Goal: Task Accomplishment & Management: Complete application form

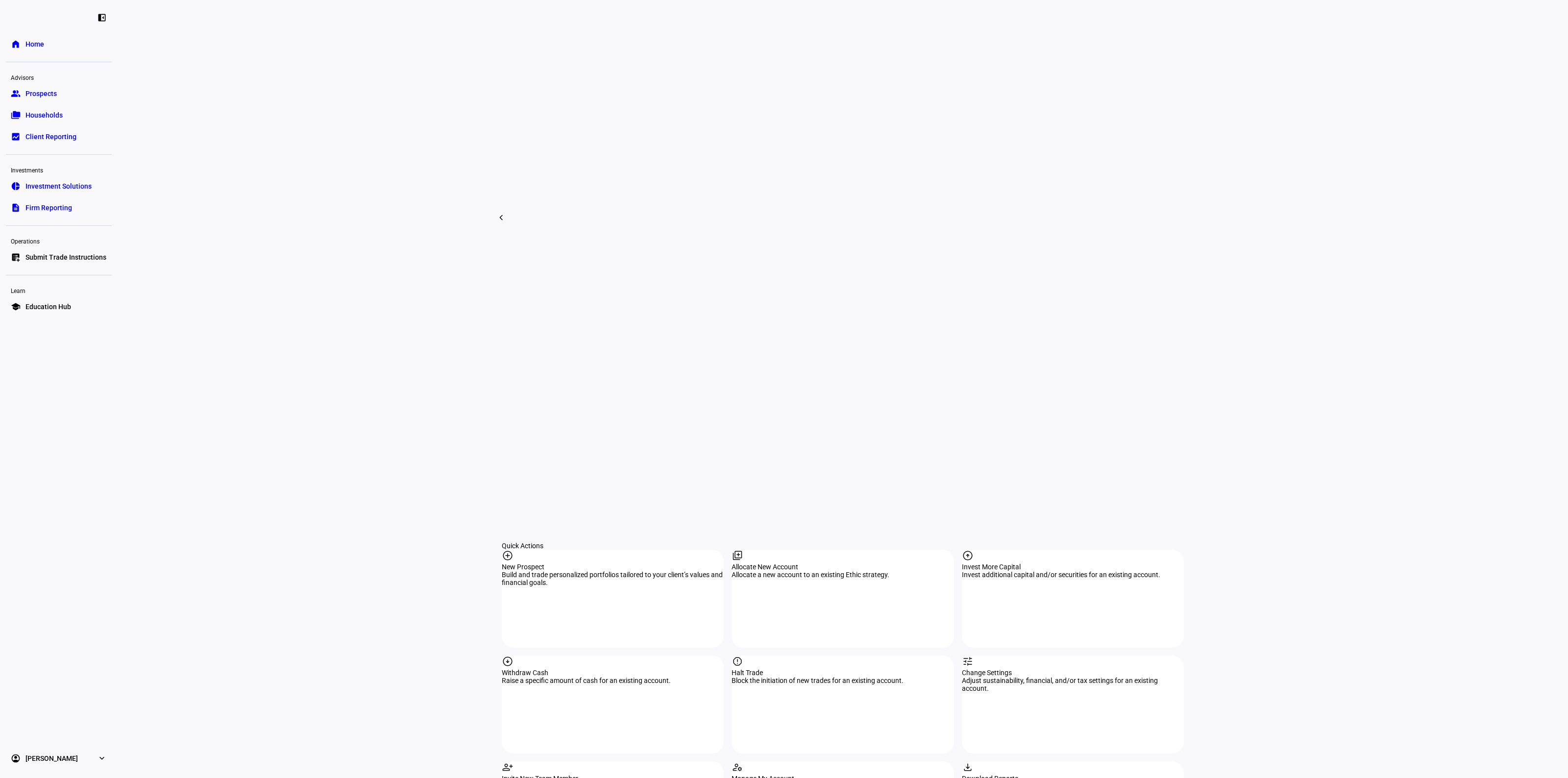
scroll to position [367, 0]
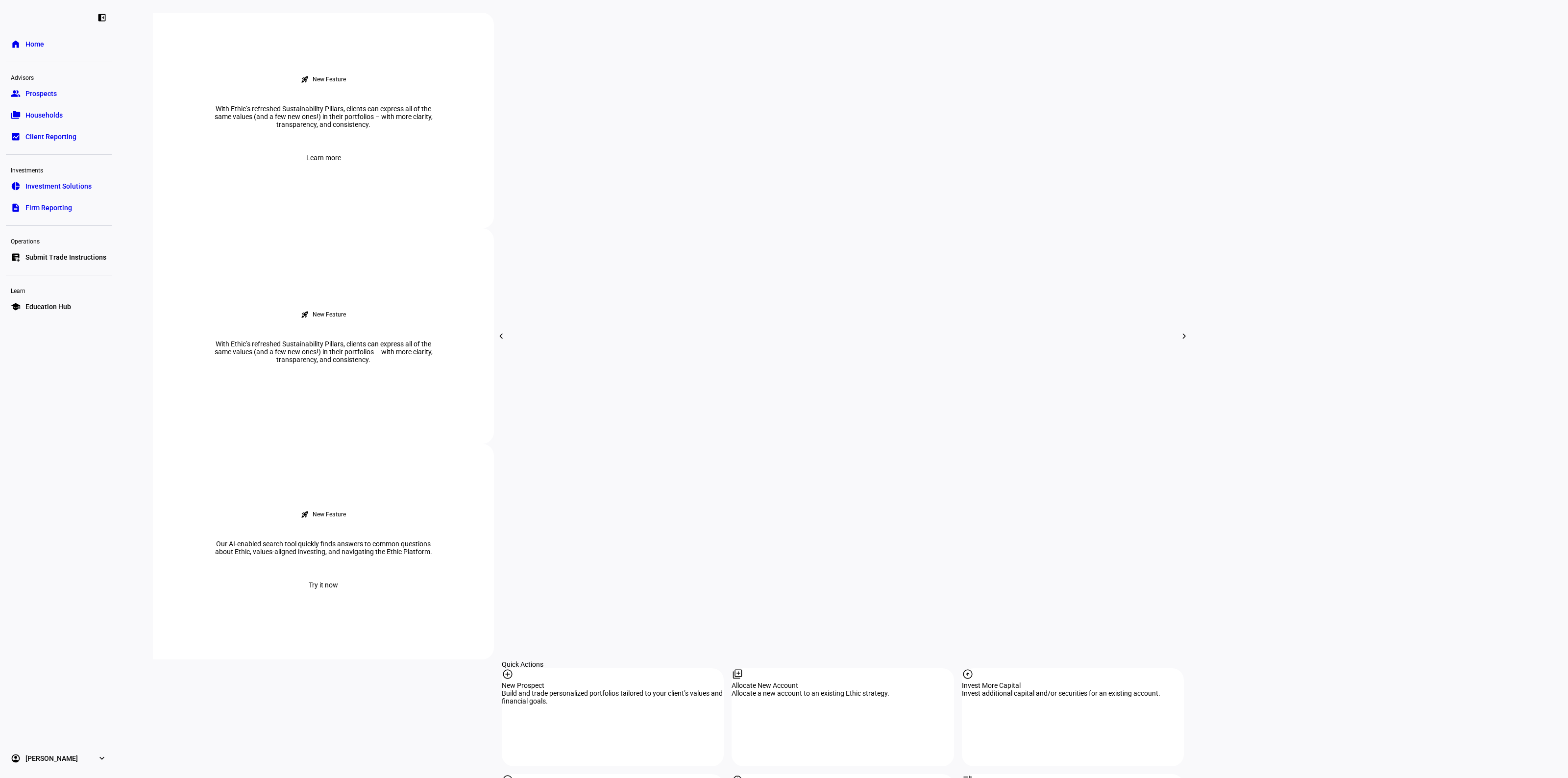
scroll to position [490, 0]
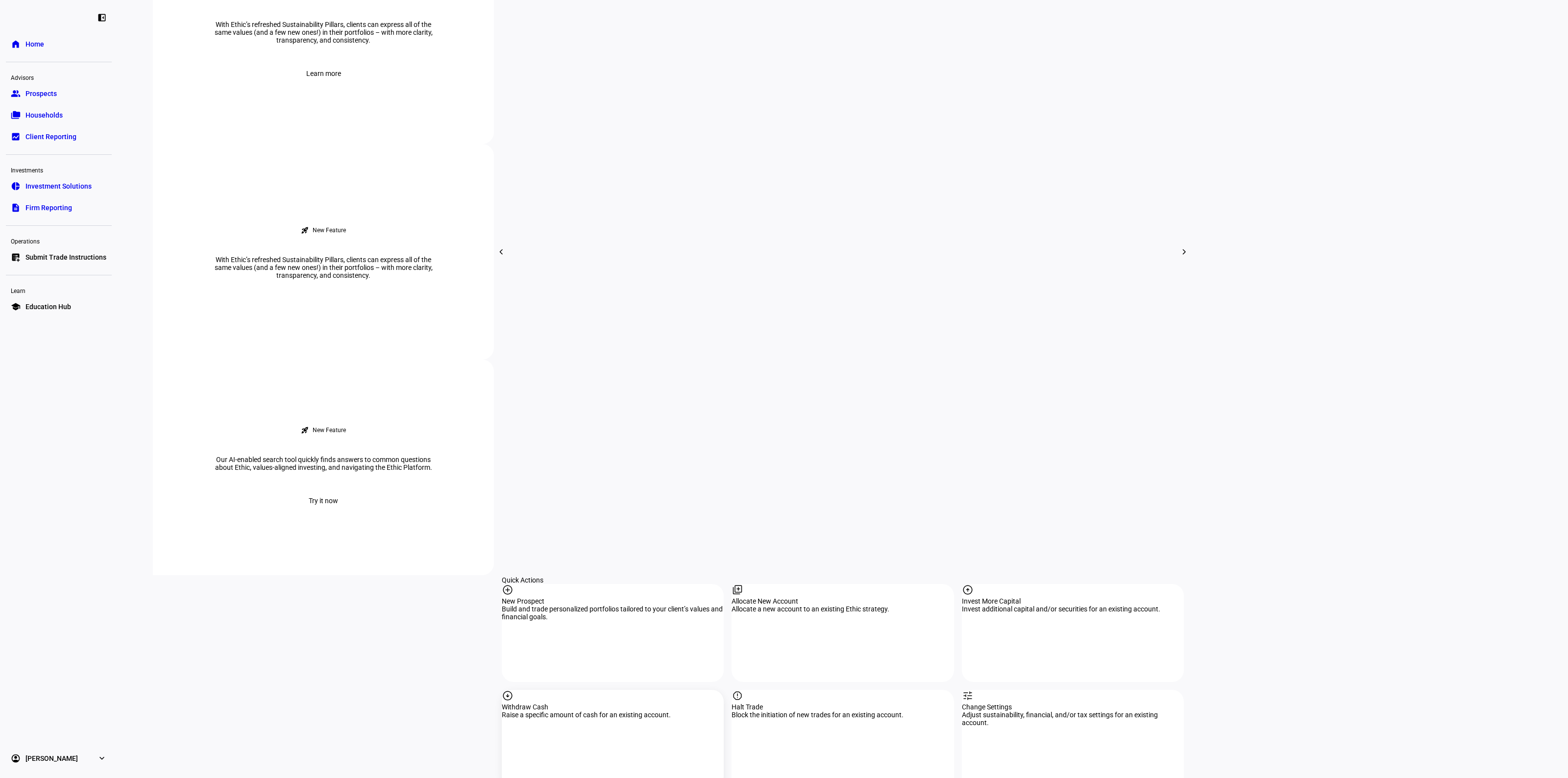
click at [623, 703] on div "Withdraw Cash" at bounding box center [612, 707] width 222 height 8
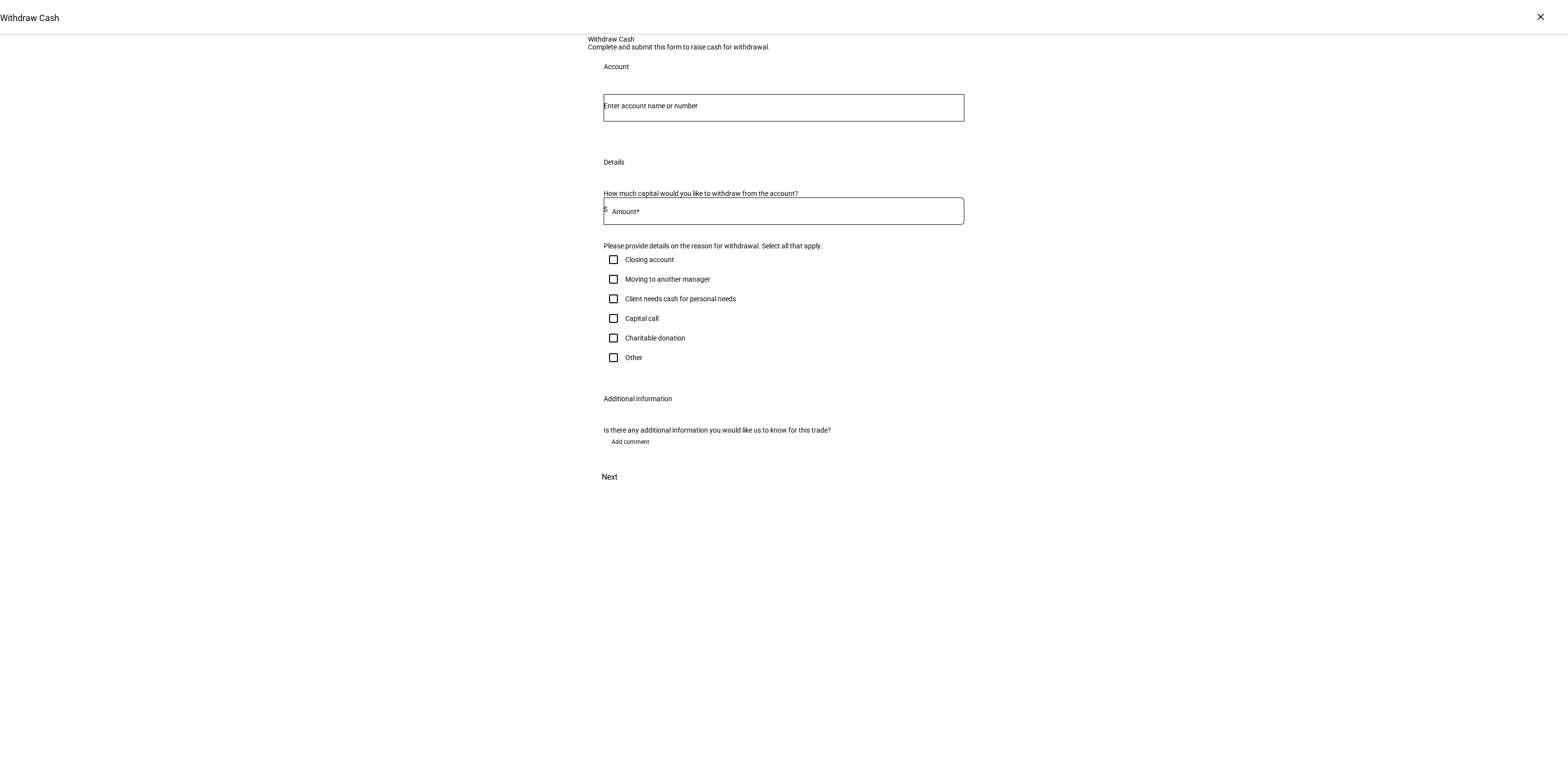
click at [652, 110] on input "Number" at bounding box center [784, 106] width 361 height 8
type input "marcus"
click at [709, 263] on span "Individual 9099" at bounding box center [674, 265] width 119 height 9
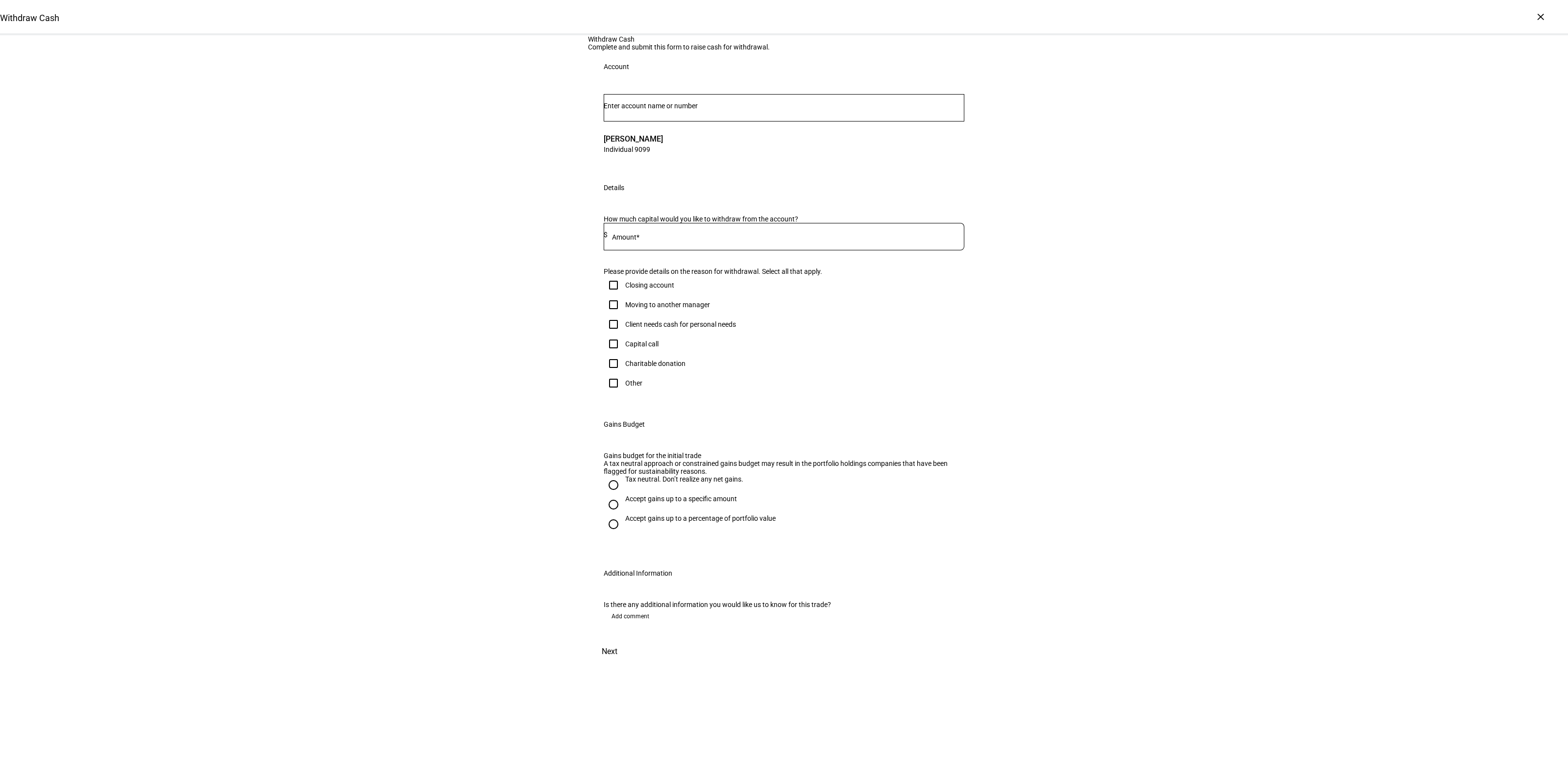
click at [668, 110] on input "Number" at bounding box center [784, 106] width 361 height 8
type input "marcus"
click at [649, 314] on span "Joint 2633" at bounding box center [665, 316] width 99 height 9
click at [451, 336] on div "Withdraw Cash Complete and submit this form to raise cash for withdrawal. Accou…" at bounding box center [784, 349] width 1568 height 628
click at [718, 251] on div at bounding box center [786, 236] width 357 height 28
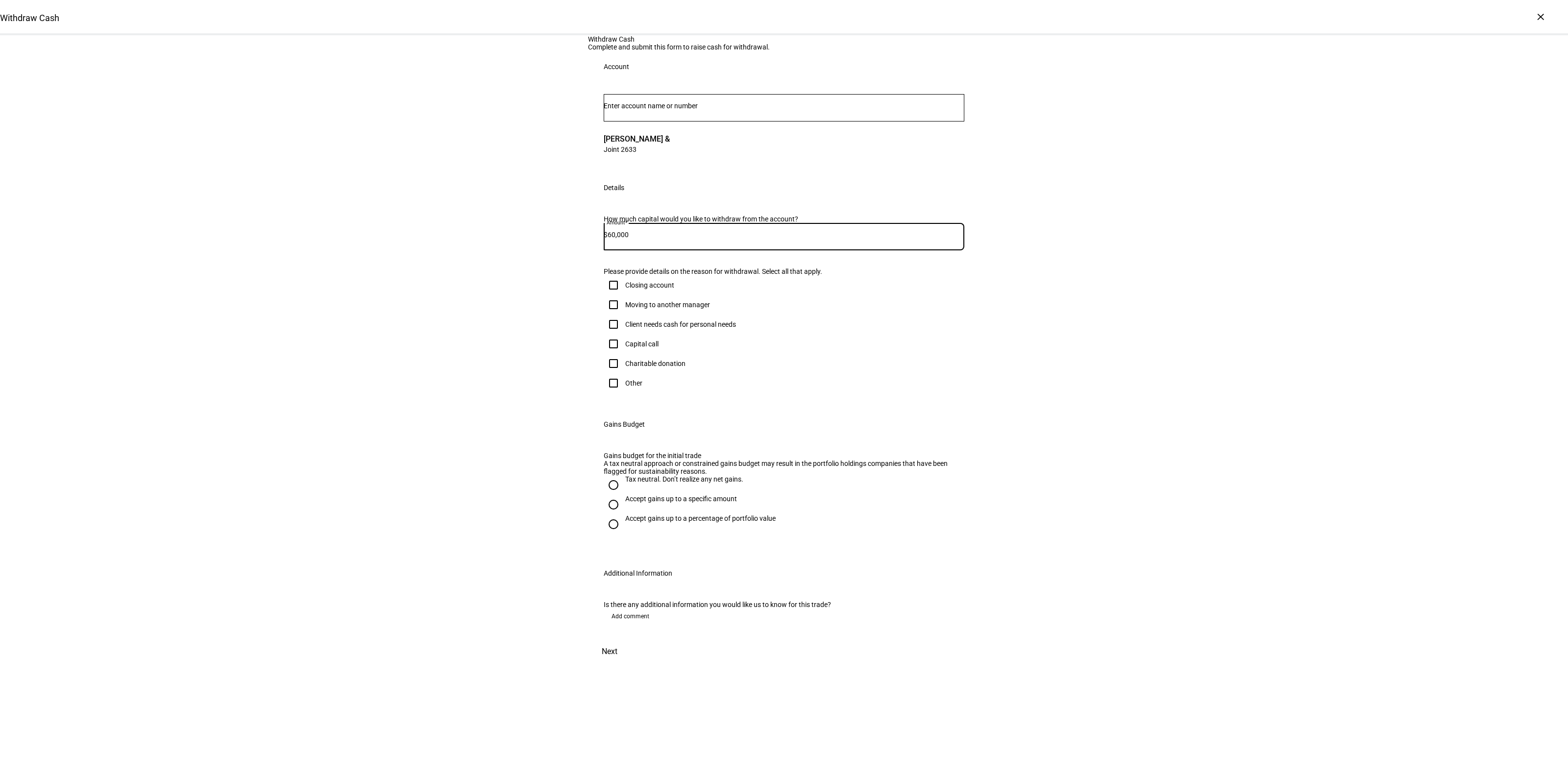
type input "60,000"
click at [632, 334] on div "Client needs cash for personal needs" at bounding box center [669, 324] width 132 height 20
click at [633, 329] on div "Client needs cash for personal needs" at bounding box center [681, 324] width 111 height 8
click at [623, 334] on input "Client needs cash for personal needs" at bounding box center [614, 324] width 20 height 20
checkbox input "true"
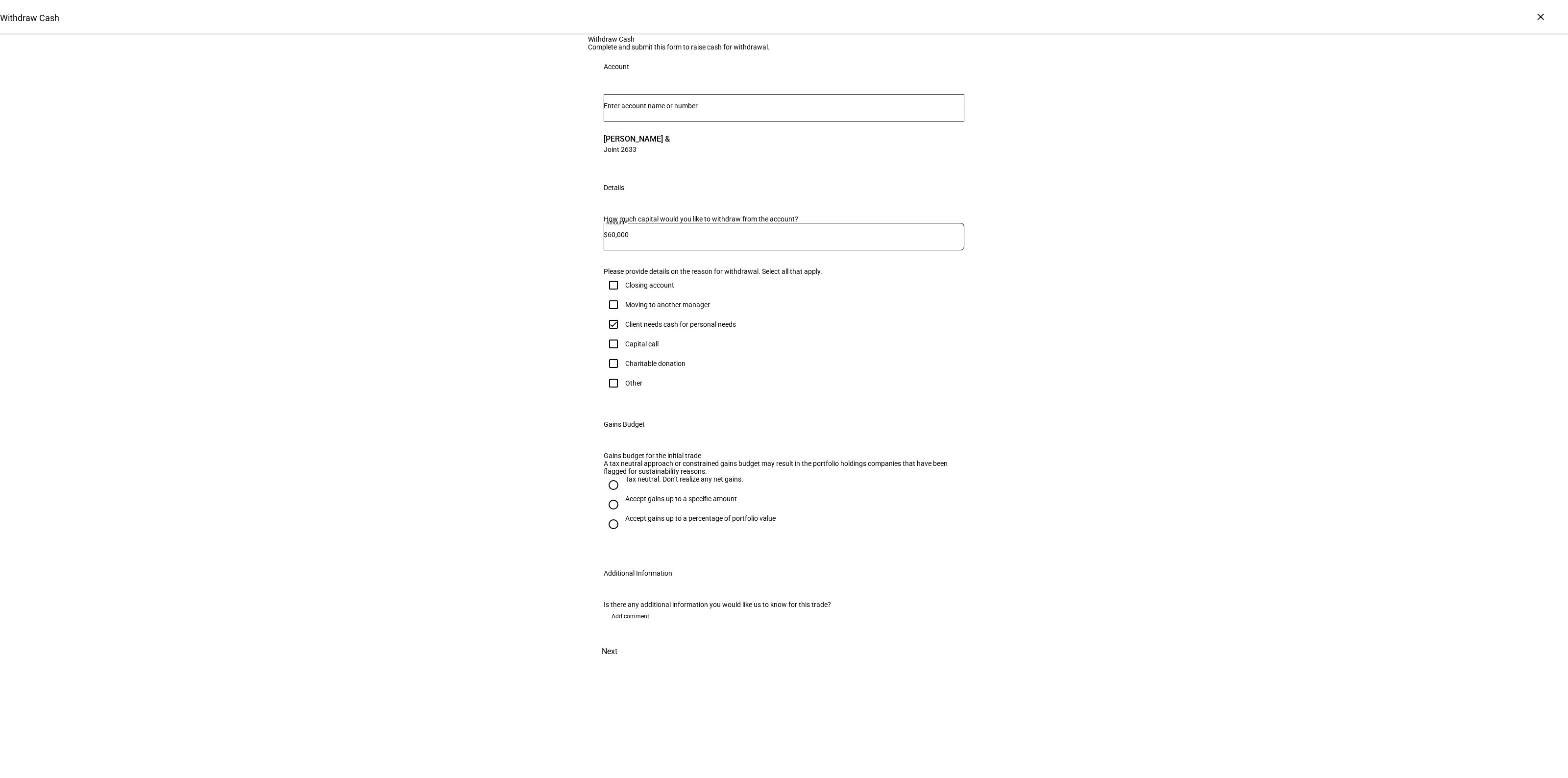
click at [634, 503] on div "Accept gains up to a specific amount" at bounding box center [681, 499] width 112 height 8
click at [623, 515] on input "Accept gains up to a specific amount" at bounding box center [614, 505] width 20 height 20
radio input "true"
drag, startPoint x: 646, startPoint y: 551, endPoint x: 679, endPoint y: 549, distance: 33.1
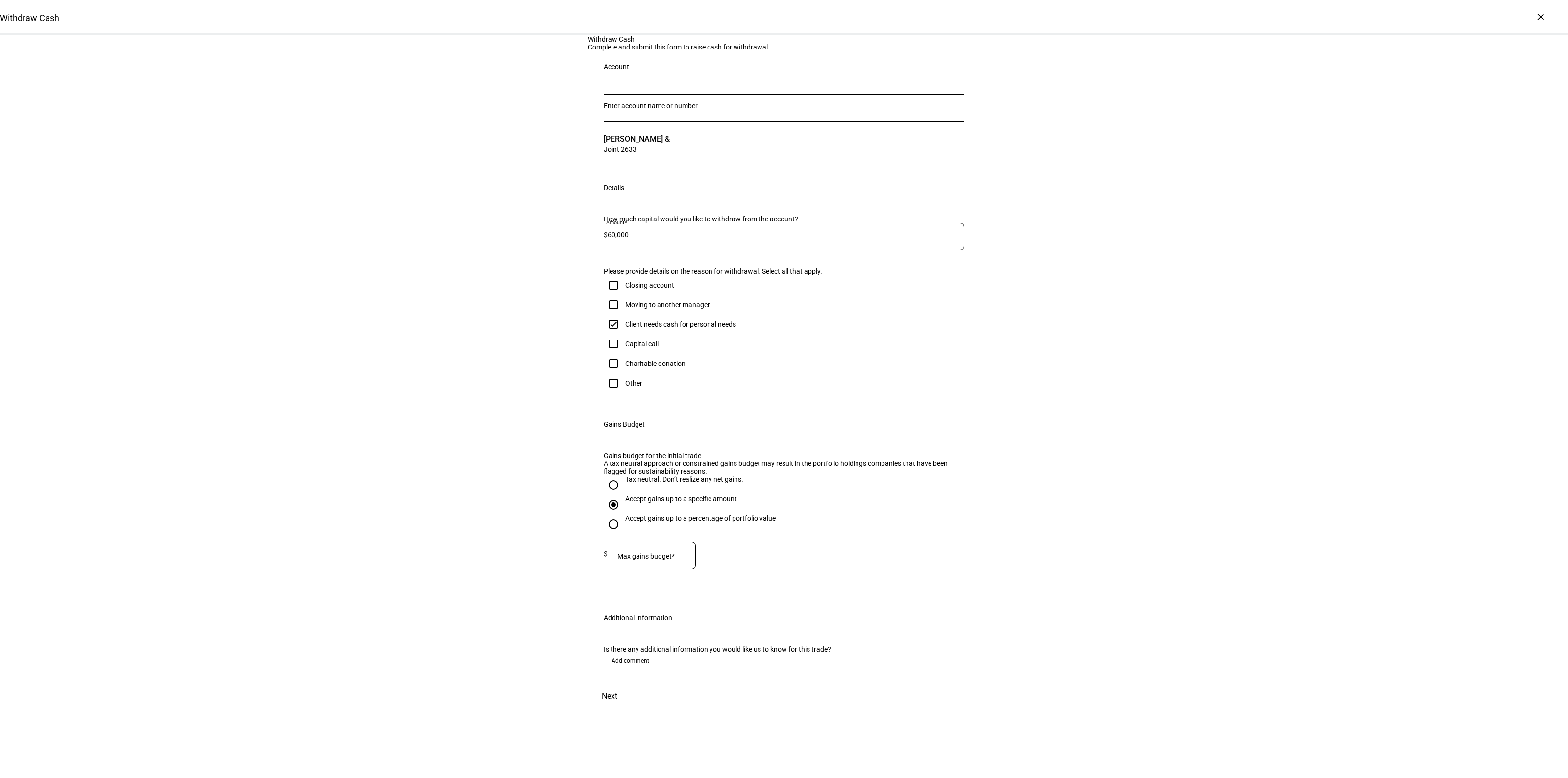
click at [646, 552] on mat-label "Max gains budget*" at bounding box center [646, 556] width 57 height 8
type input "12,000"
click at [1080, 554] on div "Withdraw Cash Complete and submit this form to raise cash for withdrawal. Accou…" at bounding box center [784, 371] width 1568 height 673
click at [617, 708] on span "Next" at bounding box center [610, 696] width 16 height 23
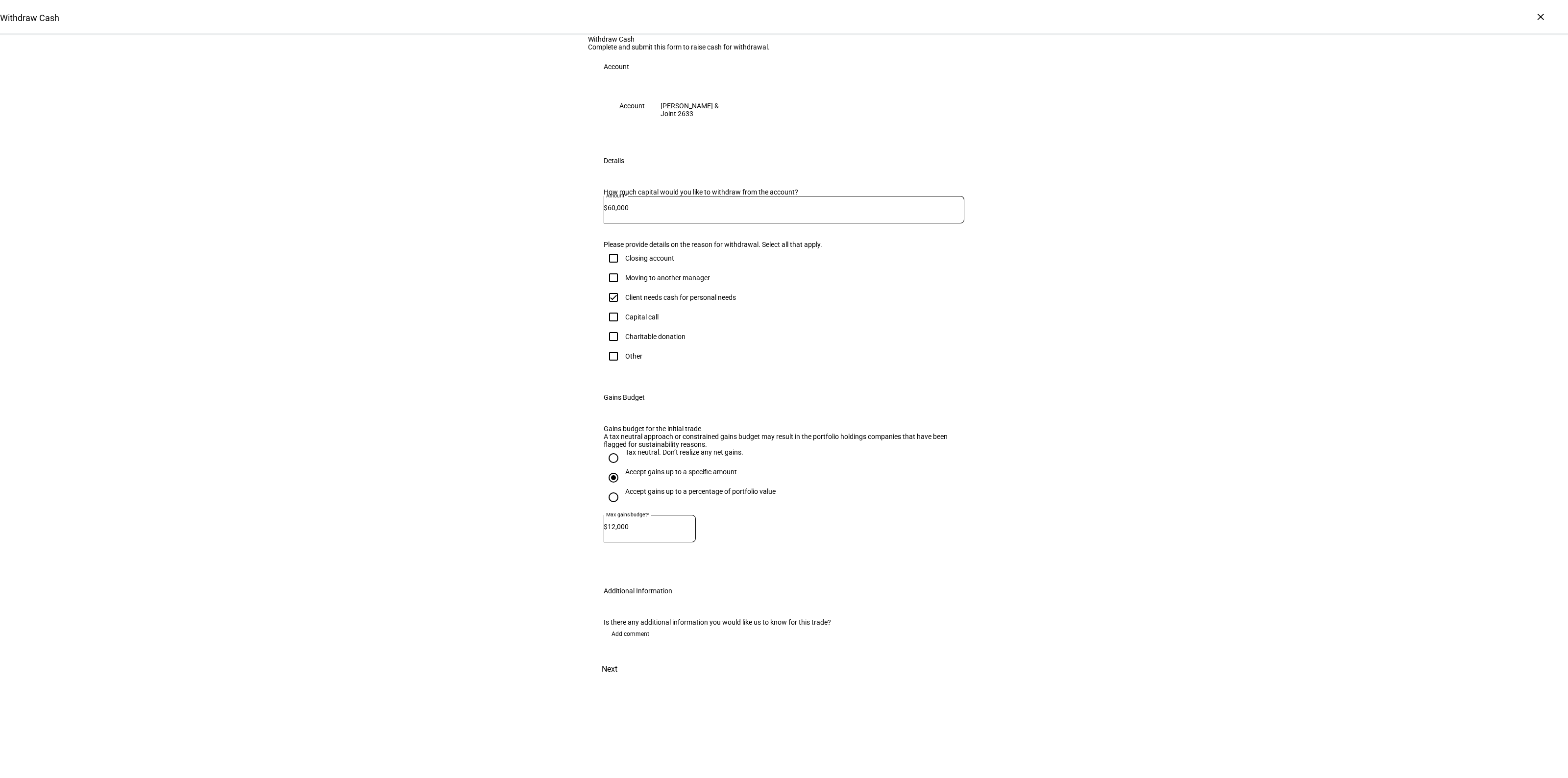
scroll to position [0, 0]
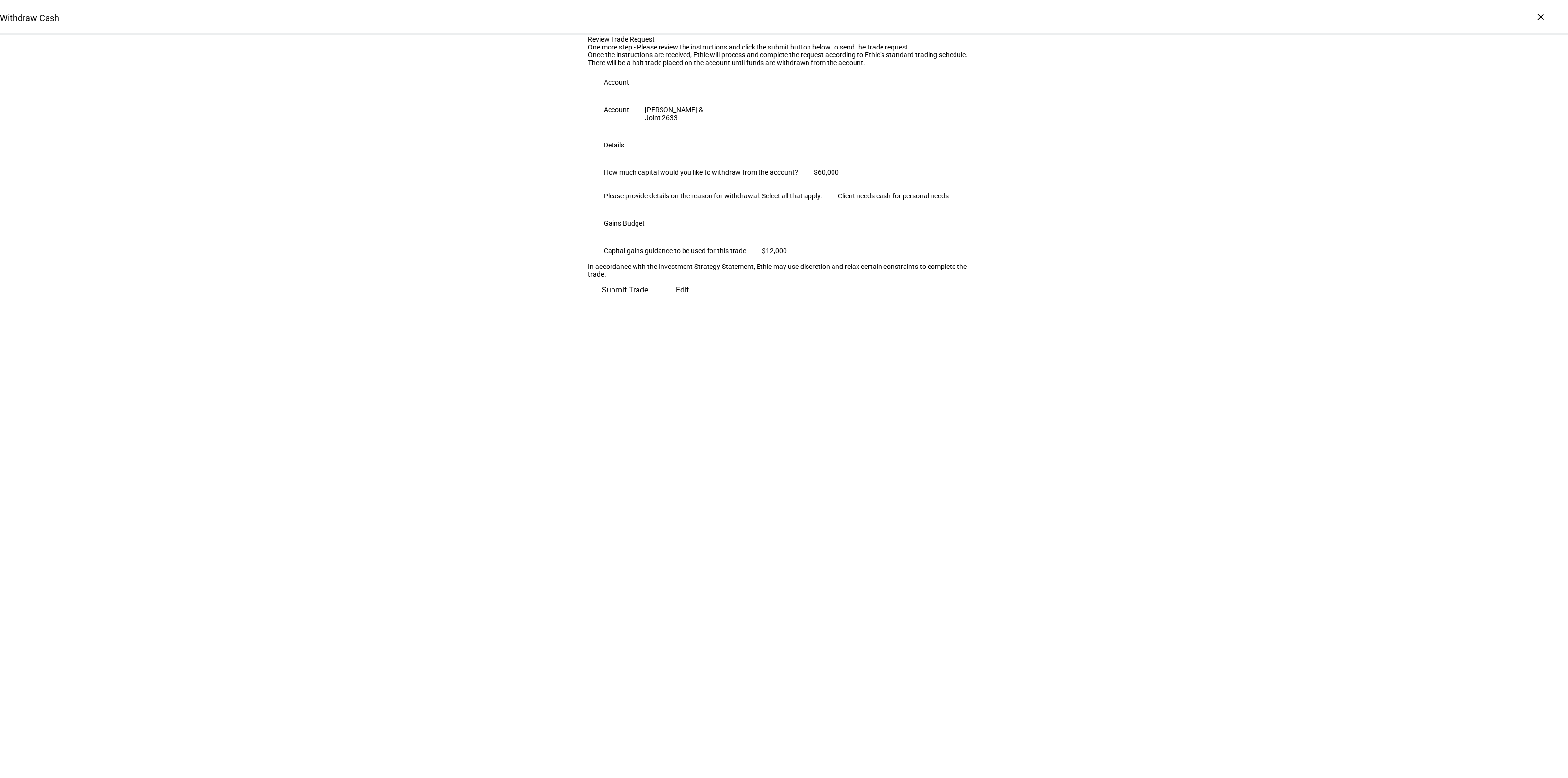
click at [649, 302] on span "Submit Trade" at bounding box center [625, 290] width 47 height 23
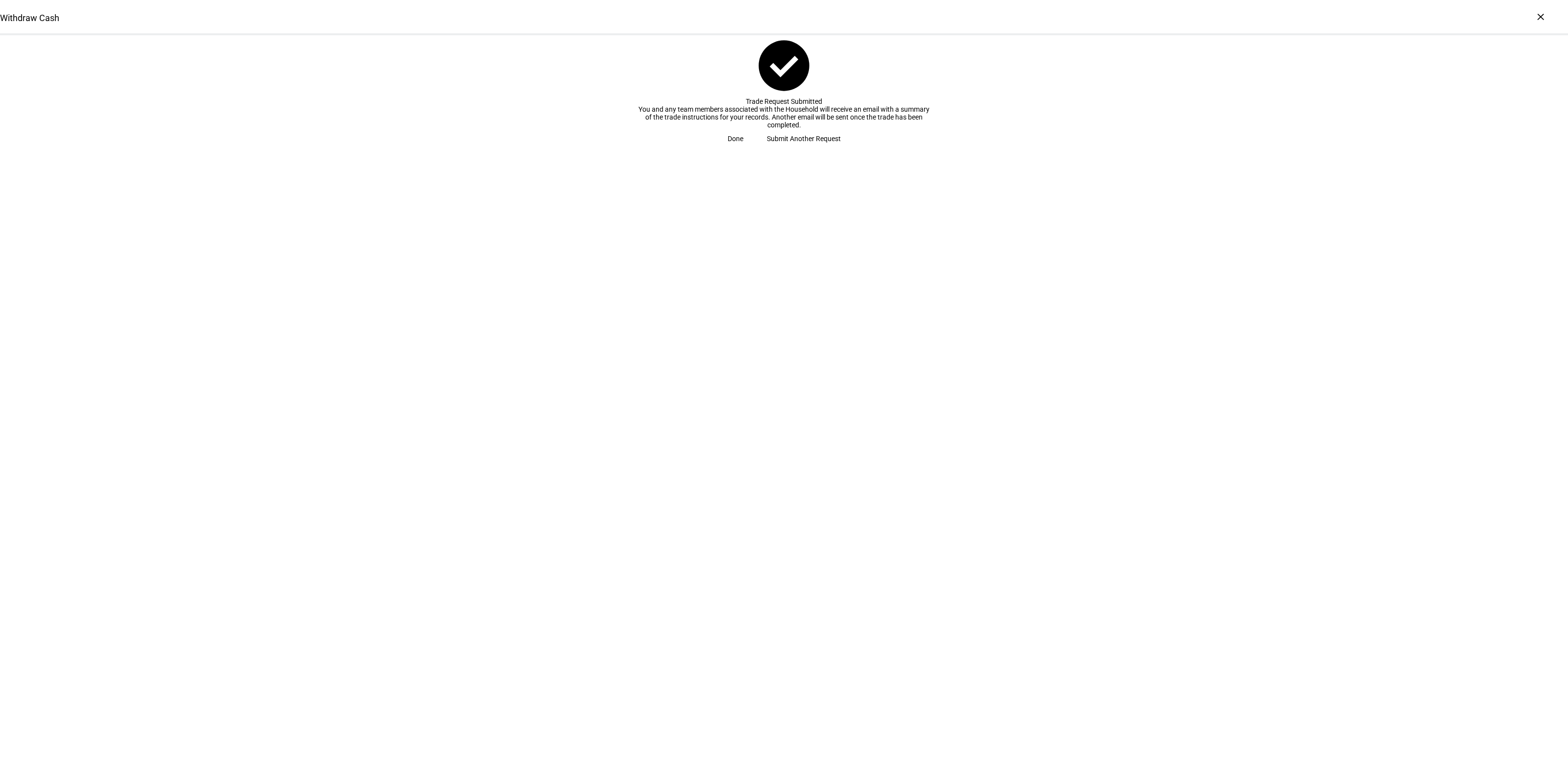
click at [755, 149] on span at bounding box center [736, 139] width 39 height 20
